Goal: Information Seeking & Learning: Find specific fact

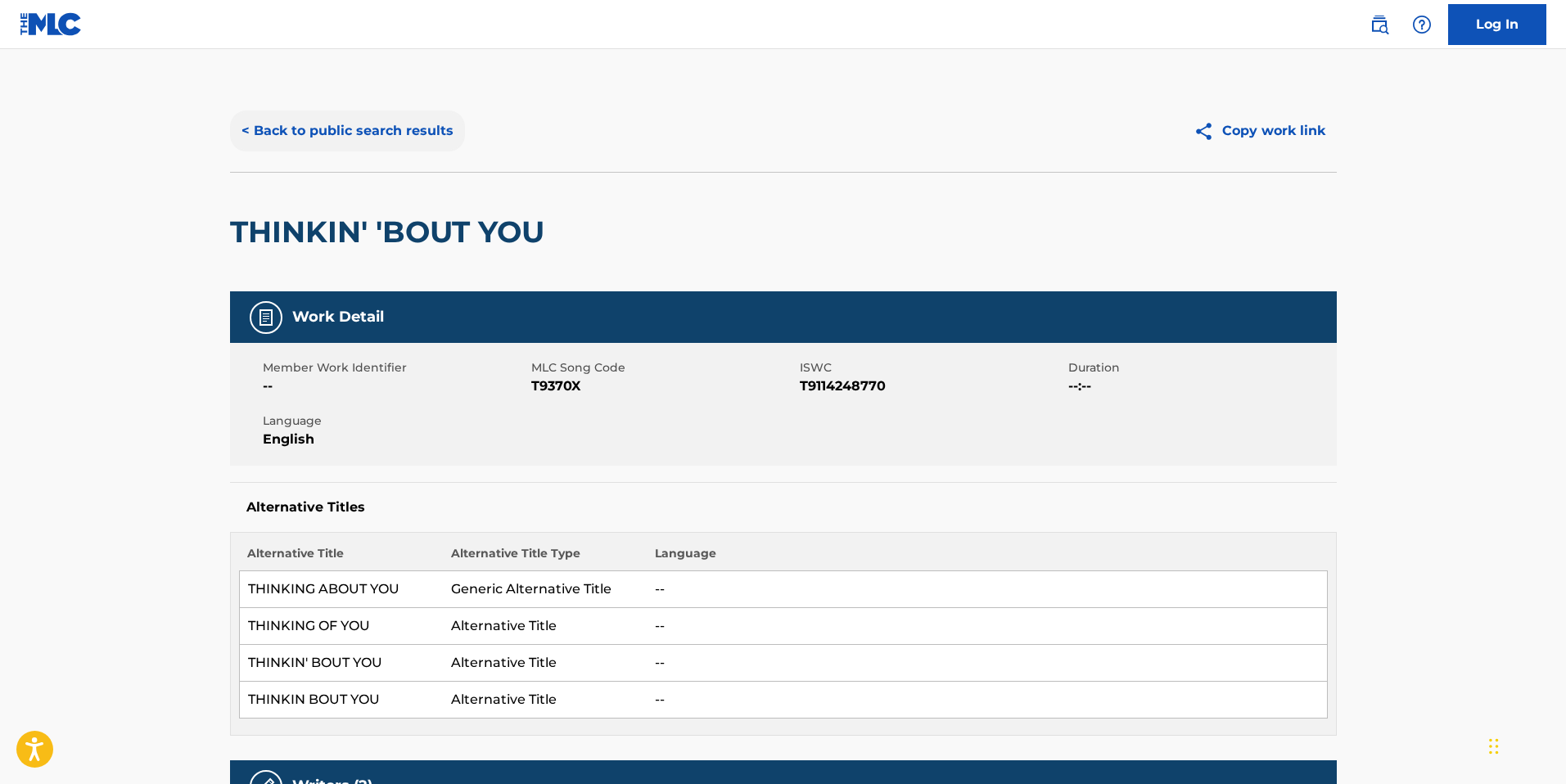
click at [338, 144] on button "< Back to public search results" at bounding box center [347, 131] width 235 height 41
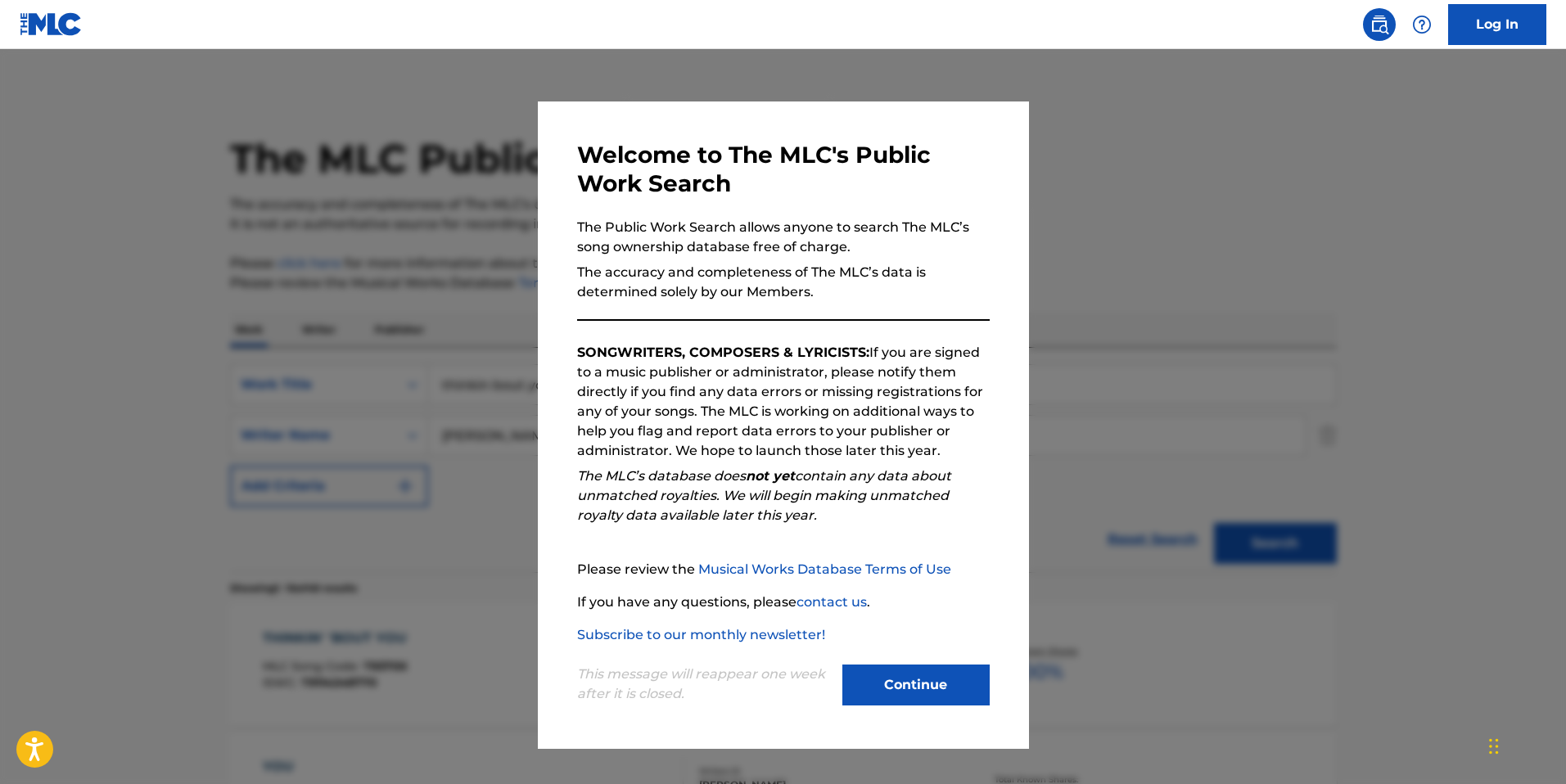
scroll to position [124, 0]
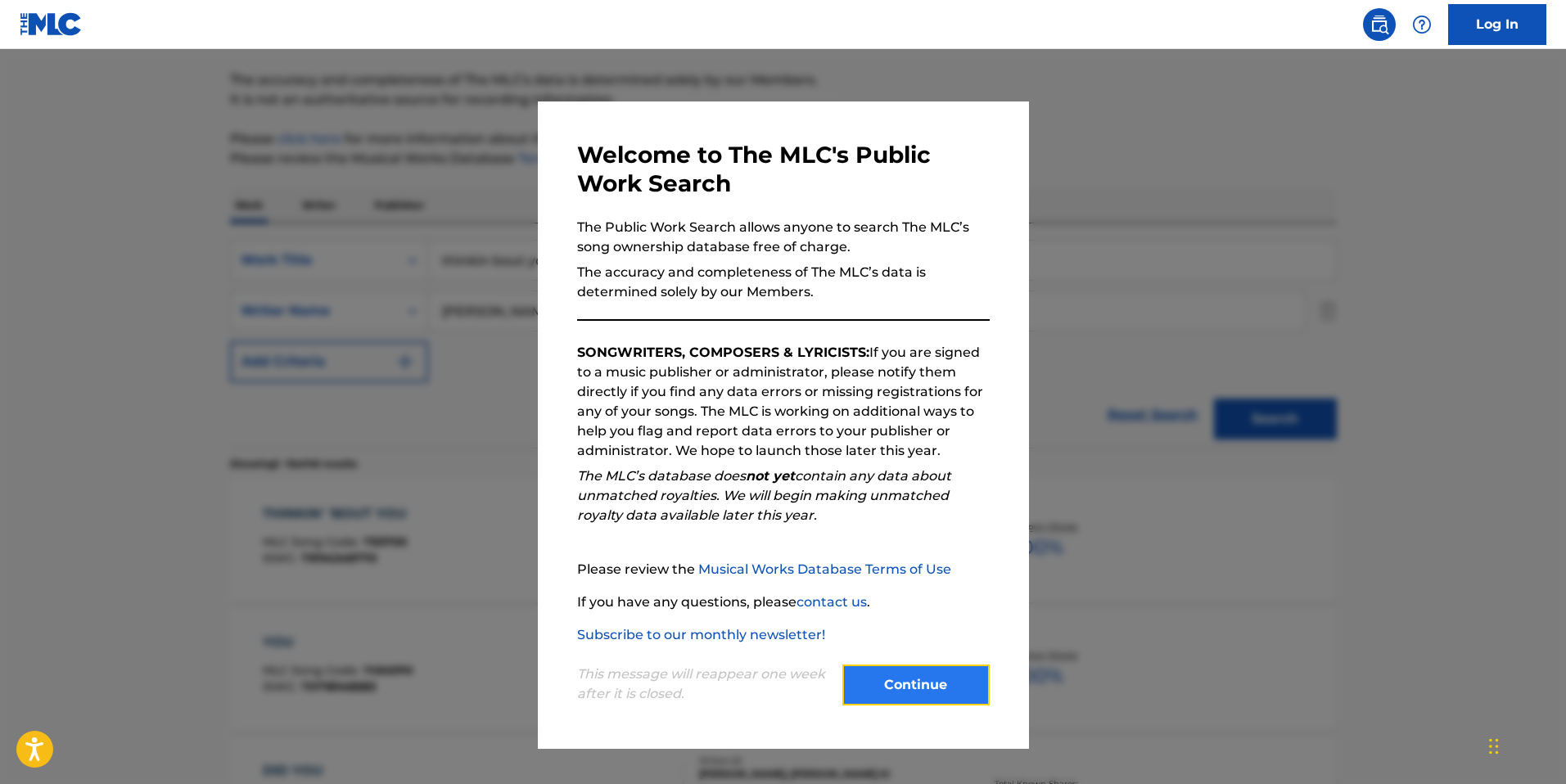
click at [969, 673] on button "Continue" at bounding box center [915, 685] width 147 height 41
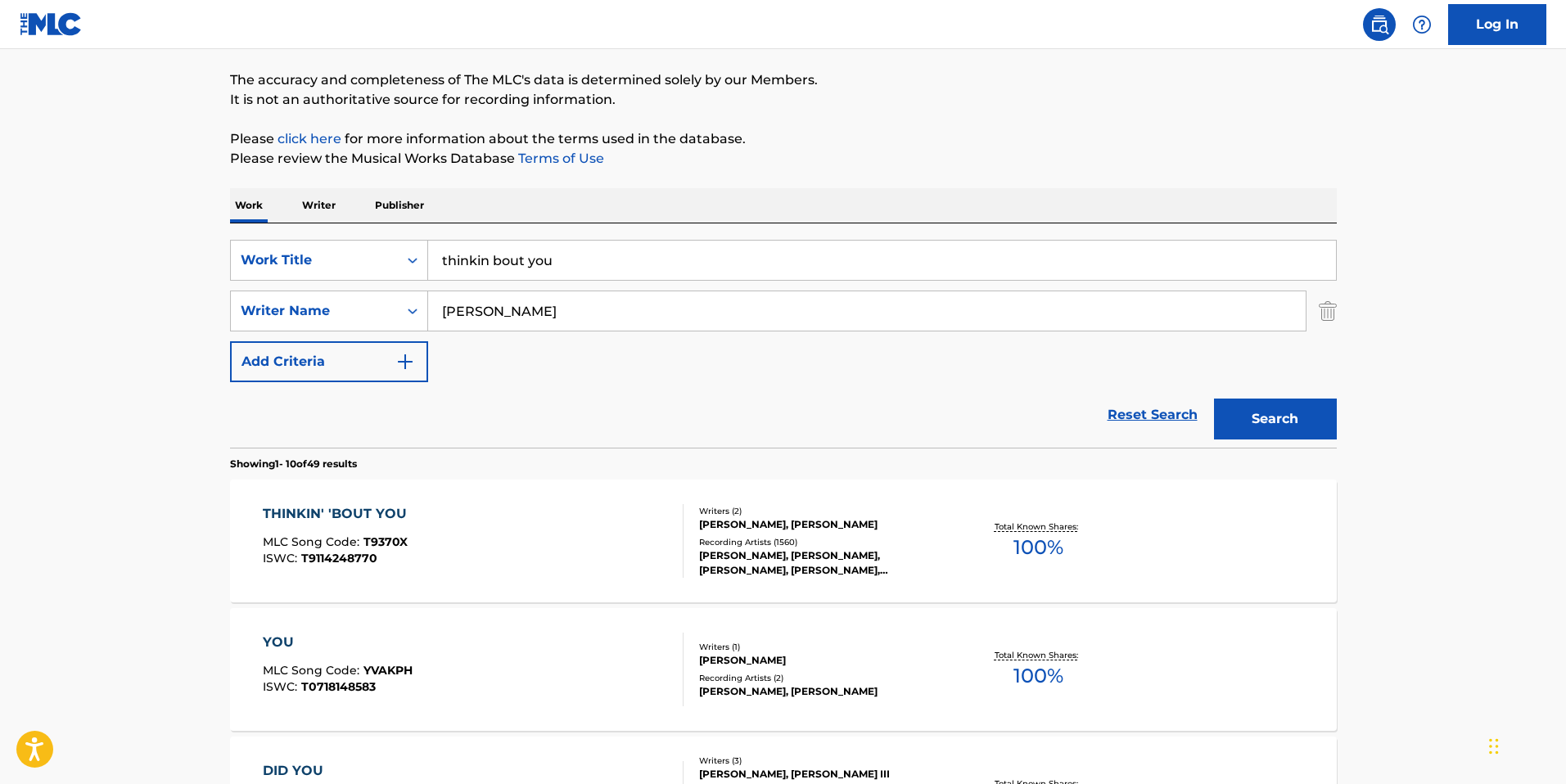
drag, startPoint x: 563, startPoint y: 257, endPoint x: 457, endPoint y: 246, distance: 106.6
click at [456, 248] on input "thinkin bout you" at bounding box center [882, 260] width 908 height 39
drag, startPoint x: 495, startPoint y: 312, endPoint x: 466, endPoint y: 302, distance: 30.7
click at [466, 302] on input "[PERSON_NAME]" at bounding box center [866, 311] width 877 height 39
click at [513, 257] on input "Search Form" at bounding box center [882, 260] width 908 height 39
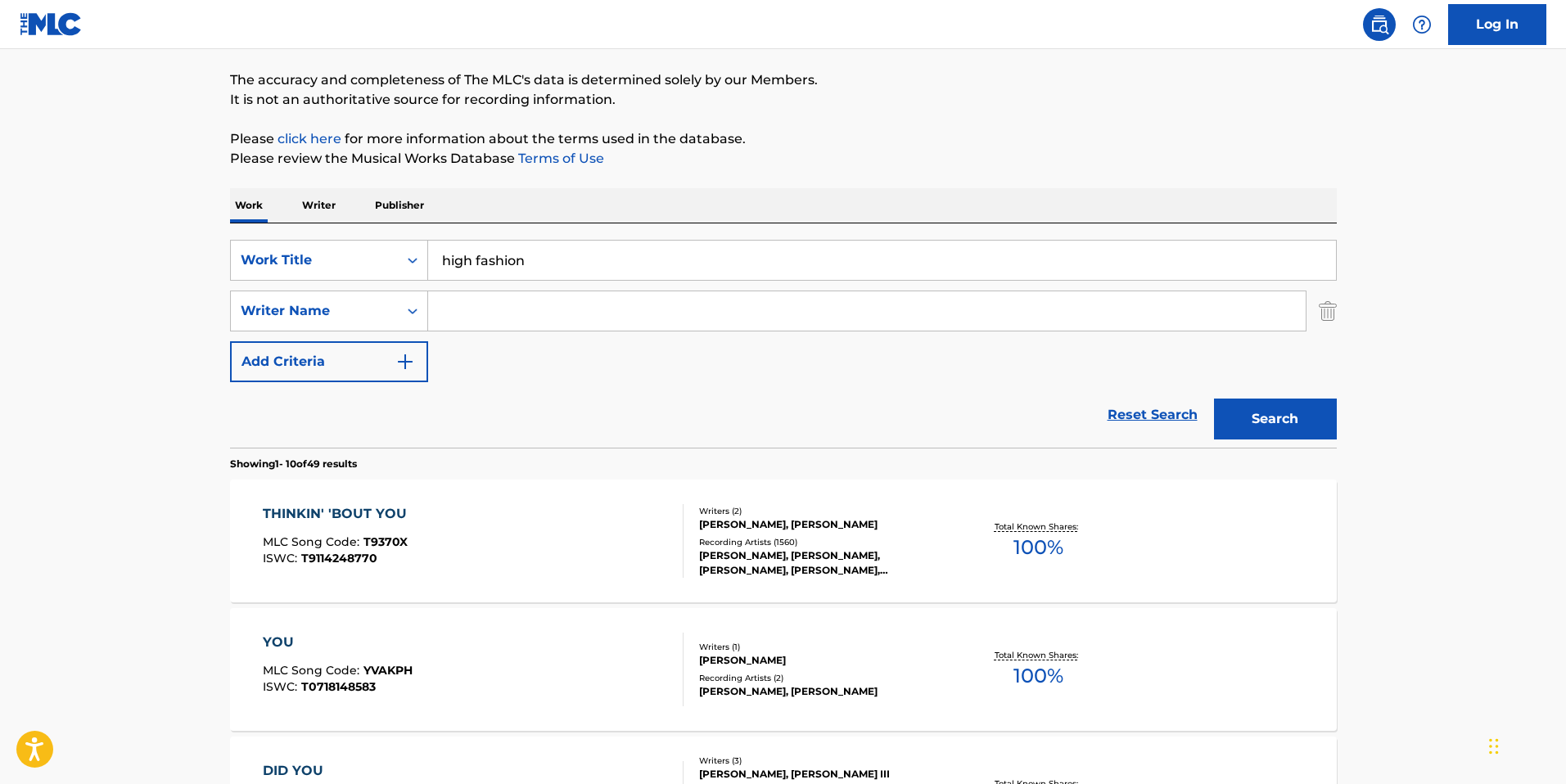
type input "high fashion"
click at [581, 323] on input "Search Form" at bounding box center [866, 311] width 877 height 39
type input "[PERSON_NAME]"
click at [1214, 399] on button "Search" at bounding box center [1275, 419] width 123 height 41
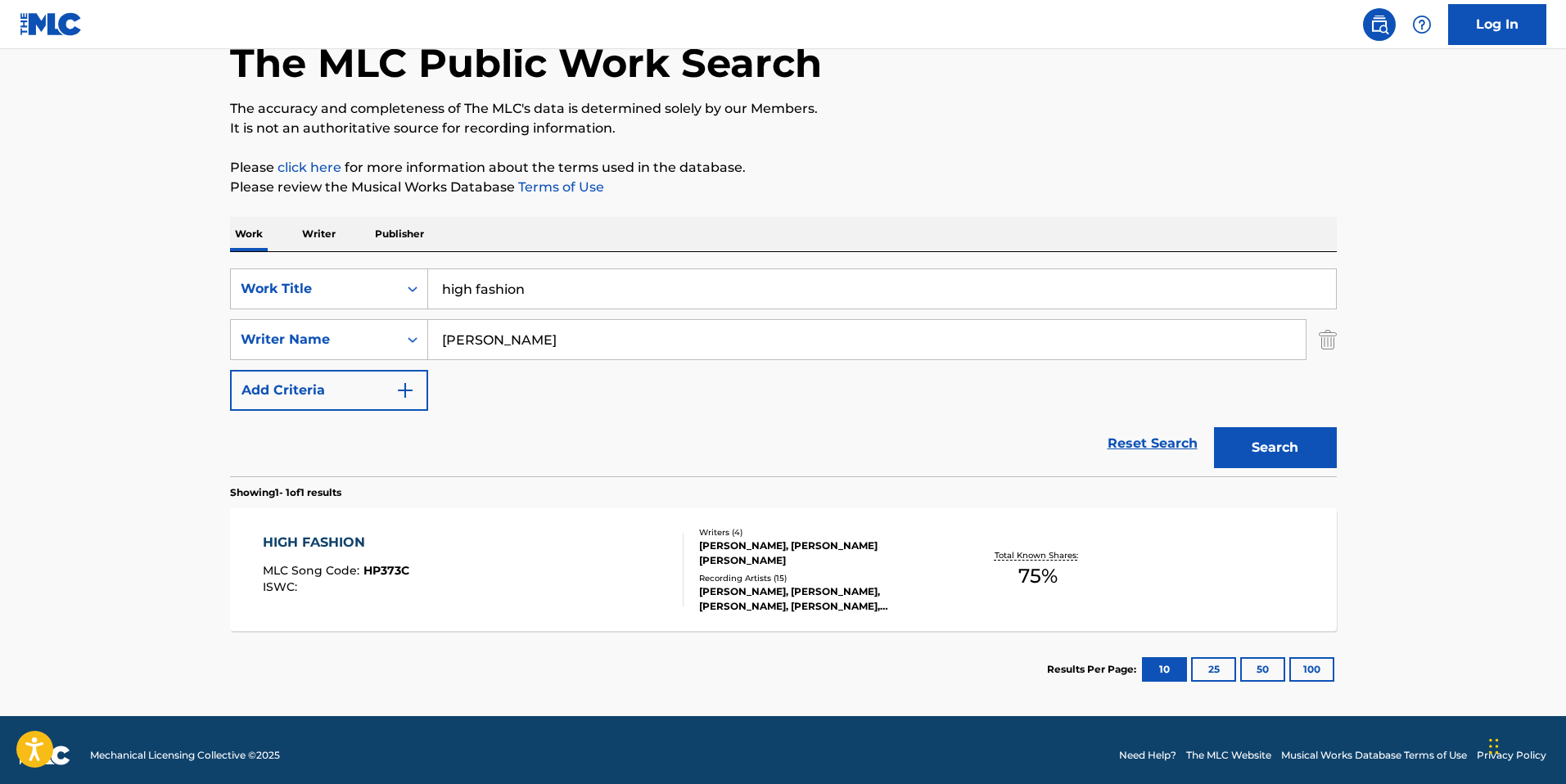
scroll to position [107, 0]
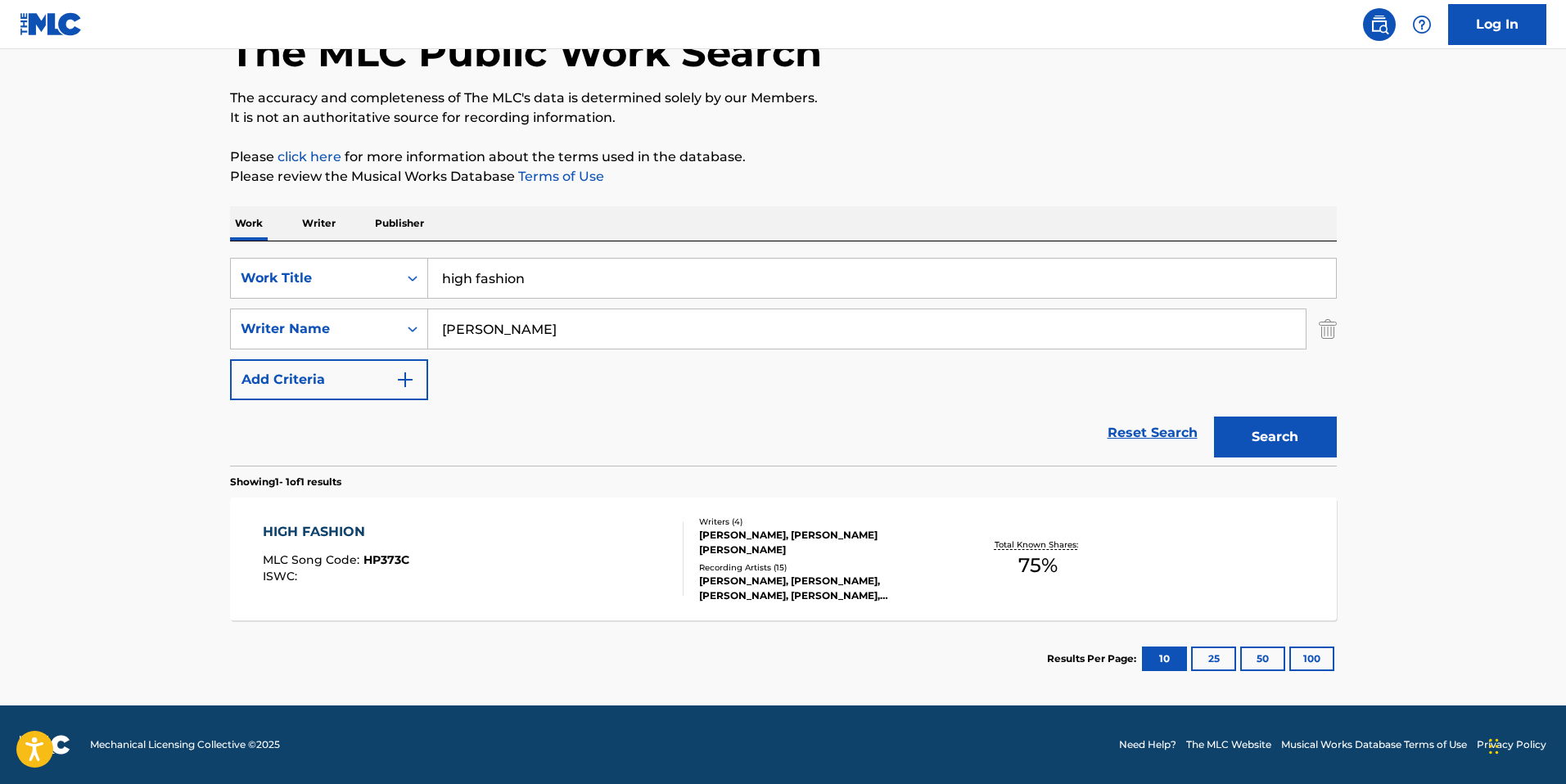
click at [563, 519] on div "HIGH FASHION MLC Song Code : HP373C ISWC : Writers ( 4 ) [PERSON_NAME], [PERSON…" at bounding box center [783, 559] width 1106 height 123
